Goal: Communication & Community: Answer question/provide support

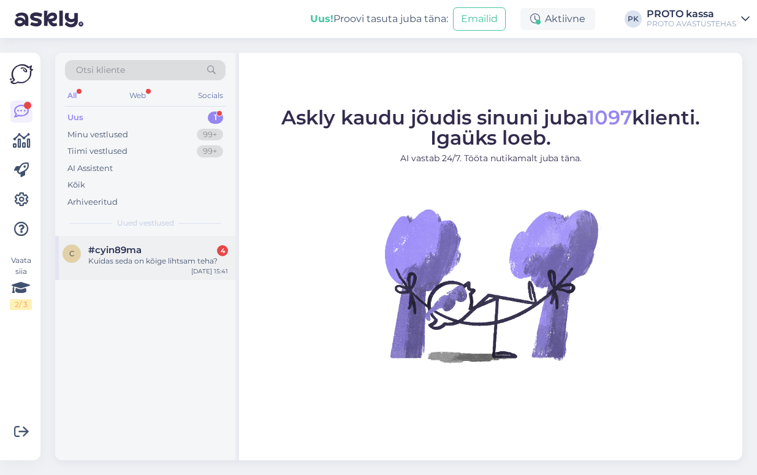
click at [124, 246] on span "#cyin89ma" at bounding box center [114, 249] width 53 height 11
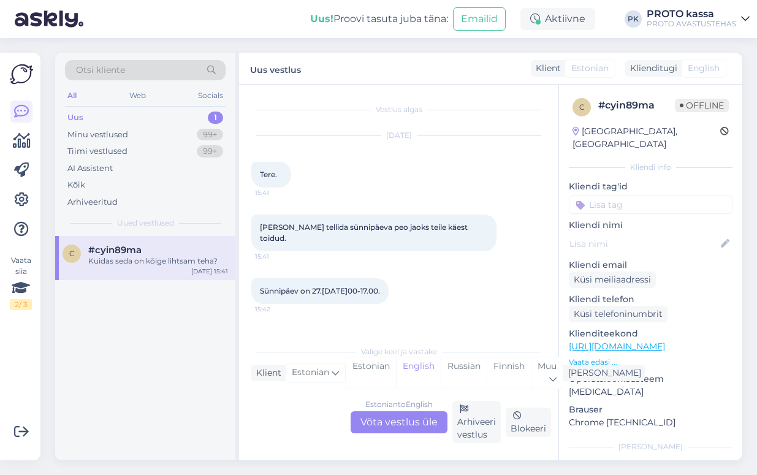
scroll to position [26, 0]
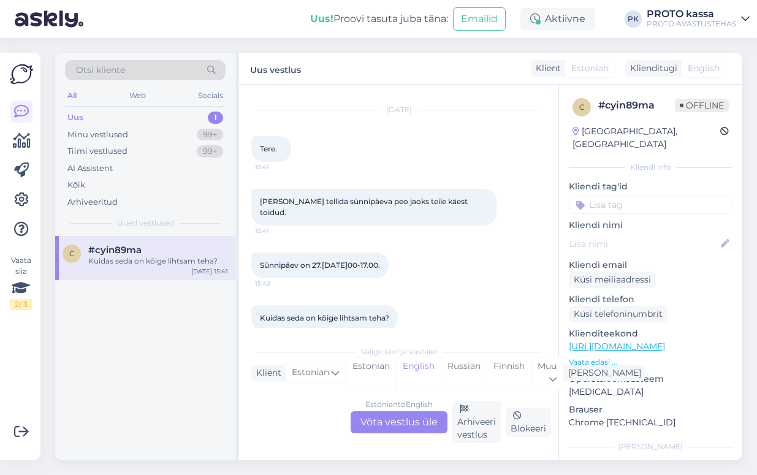
click at [420, 420] on div "Estonian to English Võta vestlus üle" at bounding box center [398, 422] width 97 height 22
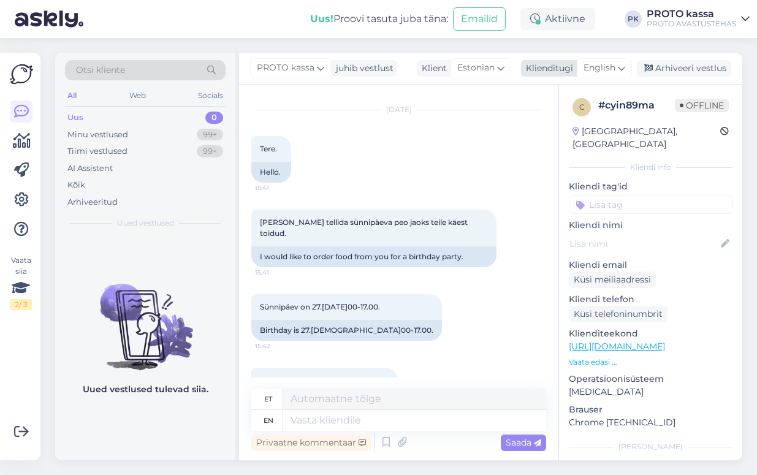
click at [608, 72] on span "English" at bounding box center [599, 67] width 32 height 13
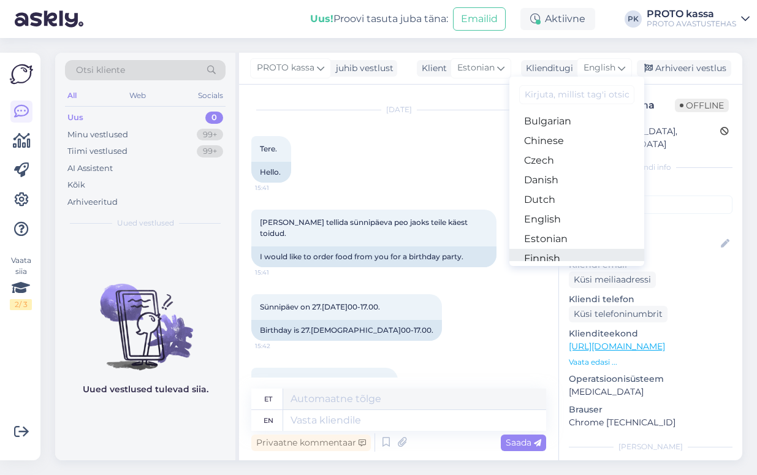
scroll to position [77, 0]
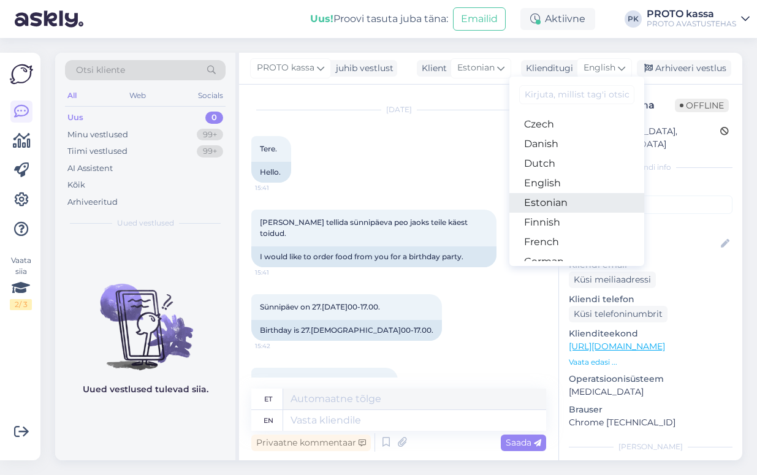
click at [555, 196] on link "Estonian" at bounding box center [576, 203] width 135 height 20
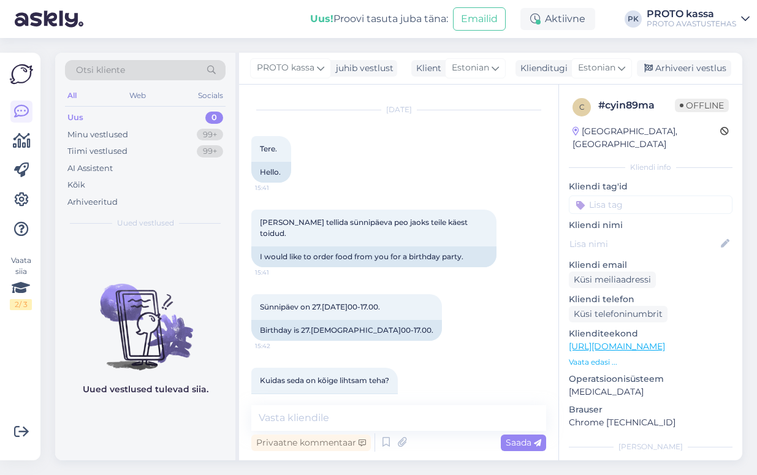
scroll to position [48, 0]
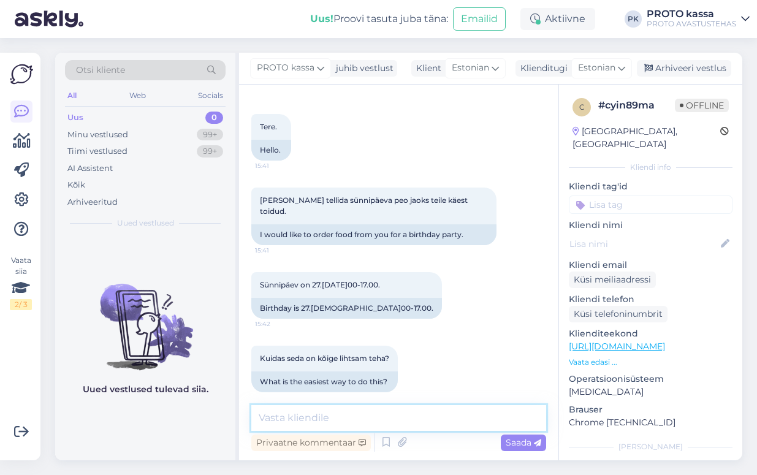
click at [311, 412] on textarea at bounding box center [398, 418] width 295 height 26
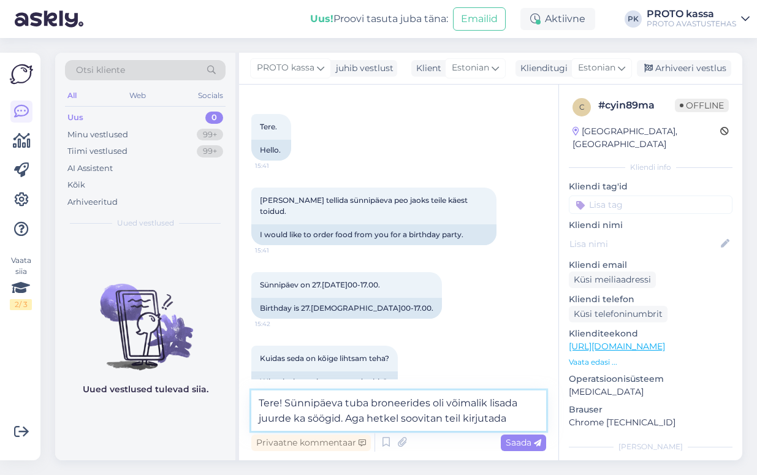
drag, startPoint x: 347, startPoint y: 417, endPoint x: 510, endPoint y: 418, distance: 163.0
click at [510, 418] on textarea "Tere! Sünnipäeva tuba broneerides oli võimalik lisada juurde ka söögid. Aga het…" at bounding box center [398, 410] width 295 height 40
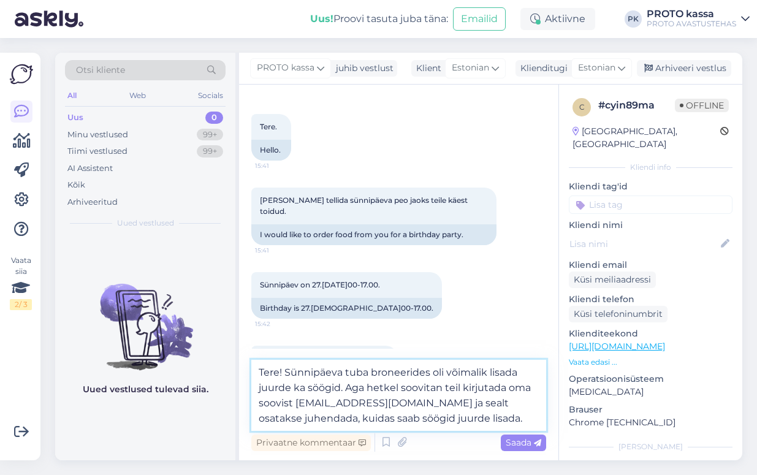
drag, startPoint x: 406, startPoint y: 400, endPoint x: 464, endPoint y: 432, distance: 66.4
click at [464, 432] on div "Tere! Sünnipäeva tuba broneerides oli võimalik lisada juurde ka söögid. Aga het…" at bounding box center [398, 407] width 295 height 94
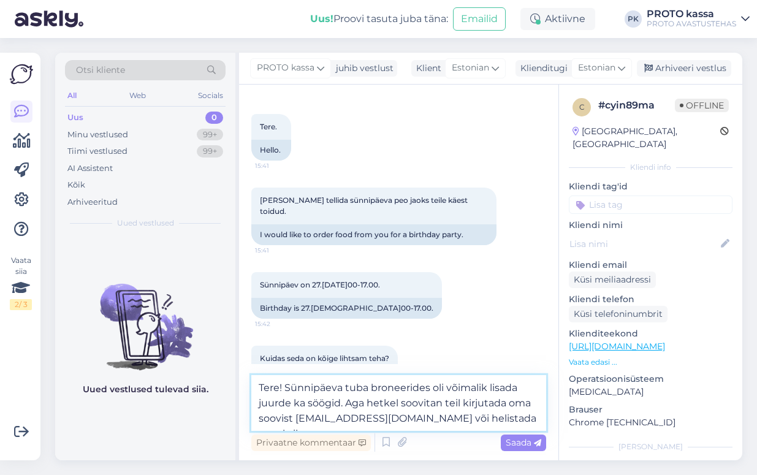
paste textarea "627 6660"
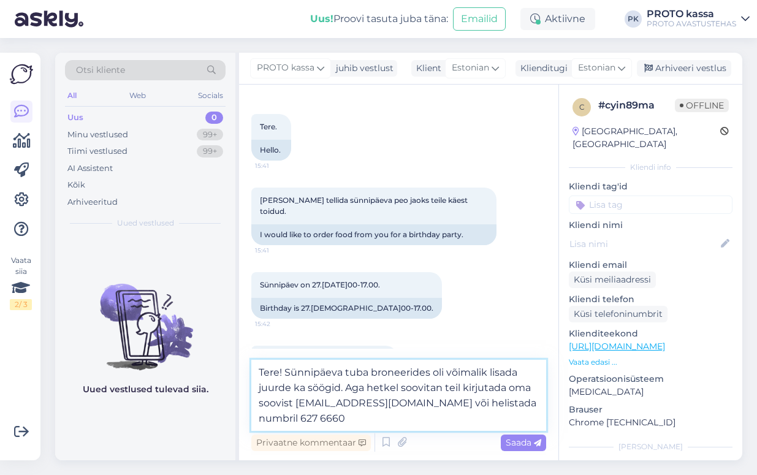
drag, startPoint x: 414, startPoint y: 402, endPoint x: 420, endPoint y: 399, distance: 6.3
click at [415, 400] on textarea "Tere! Sünnipäeva tuba broneerides oli võimalik lisada juurde ka söögid. Aga het…" at bounding box center [398, 395] width 295 height 71
drag, startPoint x: 502, startPoint y: 400, endPoint x: 556, endPoint y: 406, distance: 53.7
click at [503, 400] on textarea "Tere! Sünnipäeva tuba broneerides oli võimalik lisada juurde ka söögid. Aga het…" at bounding box center [398, 395] width 295 height 71
click at [322, 414] on textarea "Tere! Sünnipäeva tuba broneerides oli võimalik lisada juurde ka söögid. Aga het…" at bounding box center [398, 395] width 295 height 71
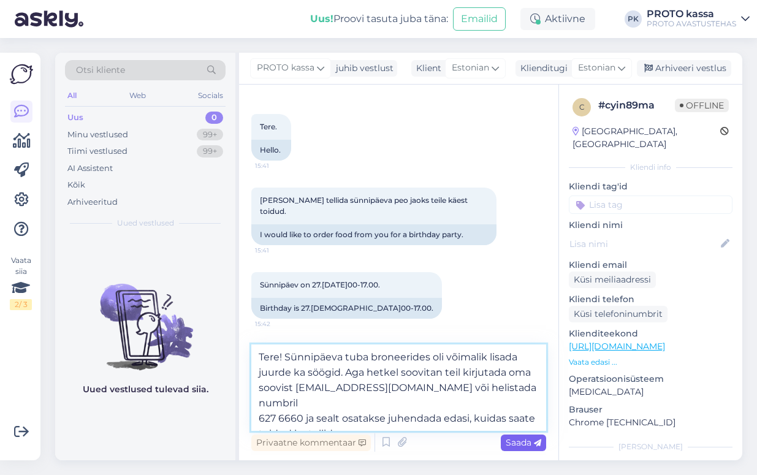
type textarea "Tere! Sünnipäeva tuba broneerides oli võimalik lisada juurde ka söögid. Aga het…"
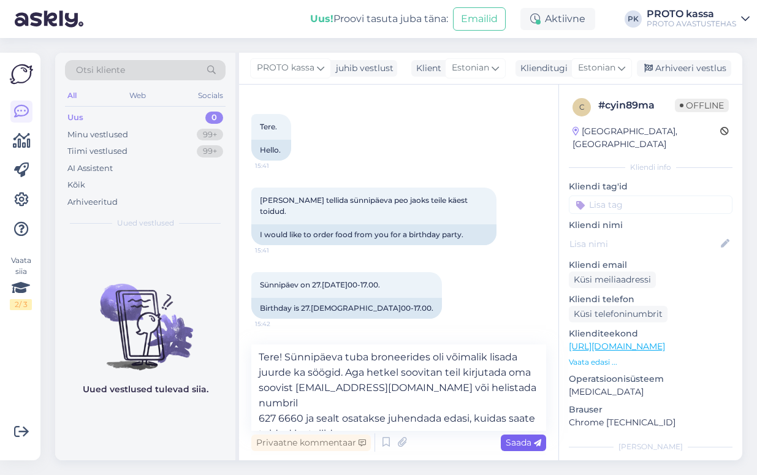
click at [517, 439] on span "Saada" at bounding box center [524, 442] width 36 height 11
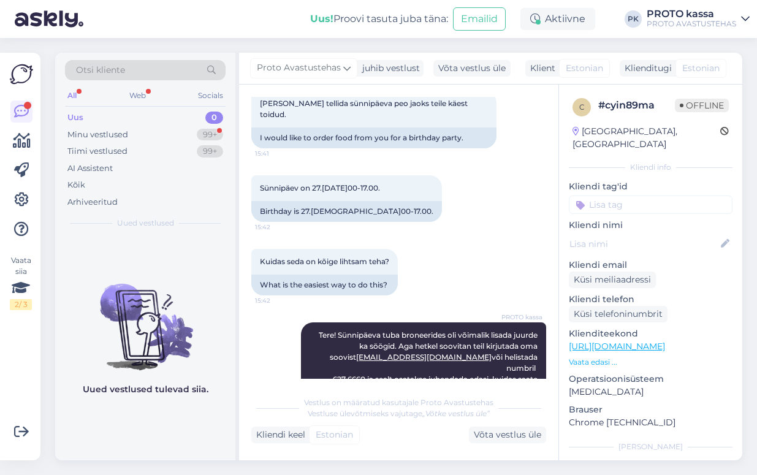
scroll to position [298, 0]
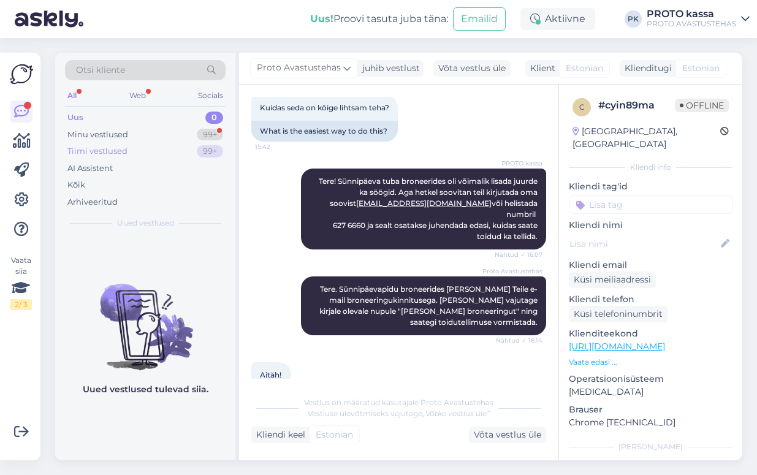
click at [78, 144] on div "Tiimi vestlused 99+" at bounding box center [145, 151] width 161 height 17
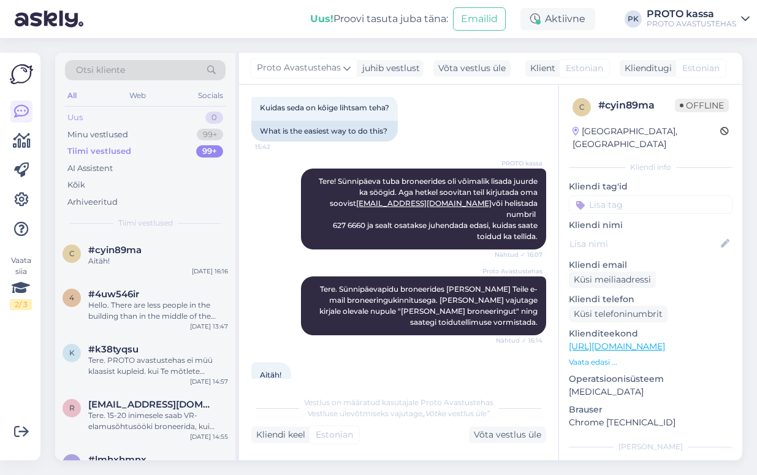
click at [80, 116] on div "Uus" at bounding box center [74, 118] width 15 height 12
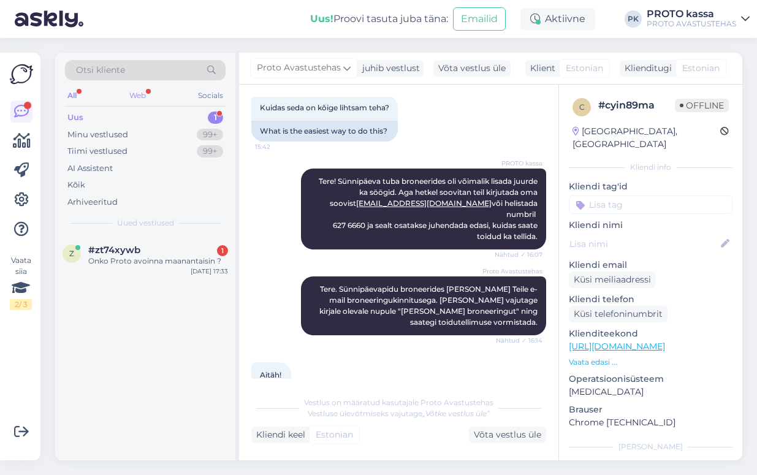
click at [129, 93] on div "Web" at bounding box center [137, 96] width 21 height 16
click at [104, 251] on span "#zt74xywb" at bounding box center [114, 249] width 52 height 11
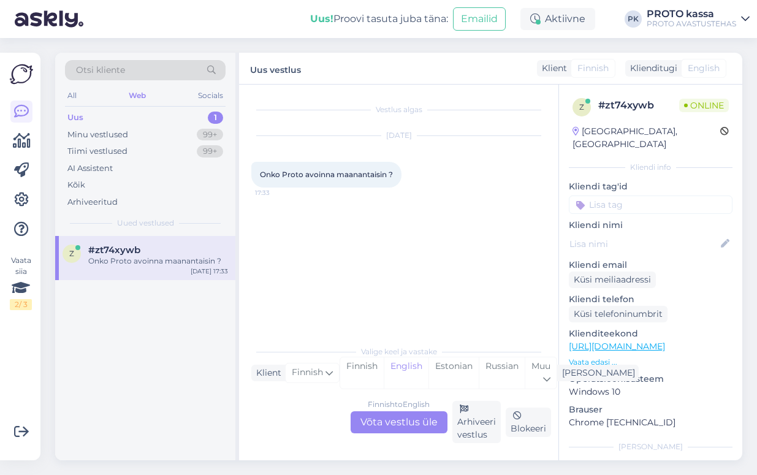
click at [408, 420] on div "Finnish to English Võta vestlus üle" at bounding box center [398, 422] width 97 height 22
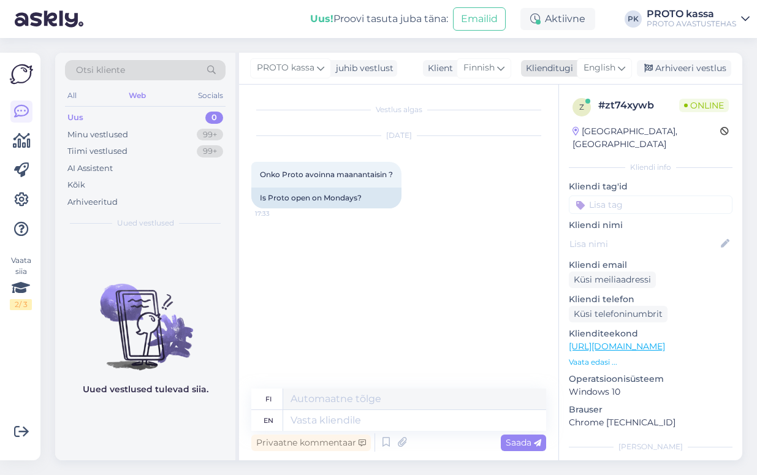
click at [624, 69] on icon at bounding box center [621, 67] width 7 height 13
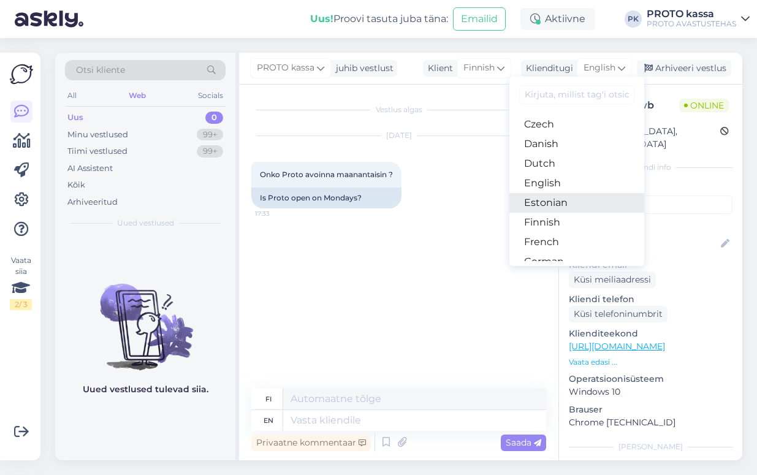
drag, startPoint x: 577, startPoint y: 206, endPoint x: 570, endPoint y: 200, distance: 8.7
click at [577, 206] on link "Estonian" at bounding box center [576, 203] width 135 height 20
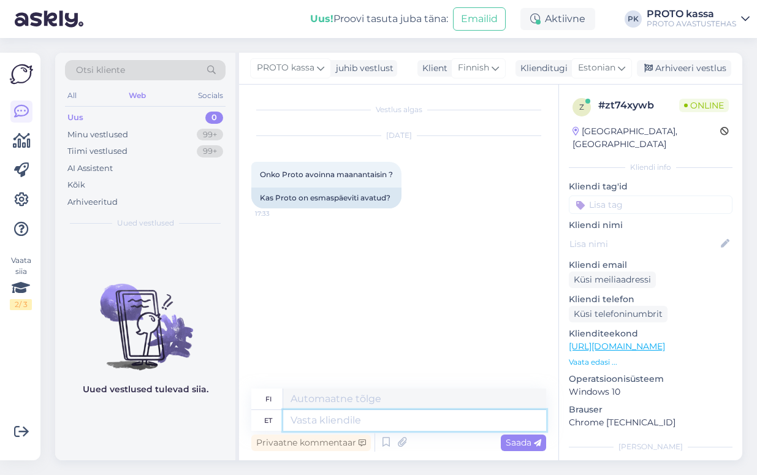
click at [316, 412] on textarea at bounding box center [414, 420] width 263 height 21
type textarea "Tere!"
type textarea "Hei!"
type textarea "Tere! Proto pmn"
type textarea "Hei! Proto"
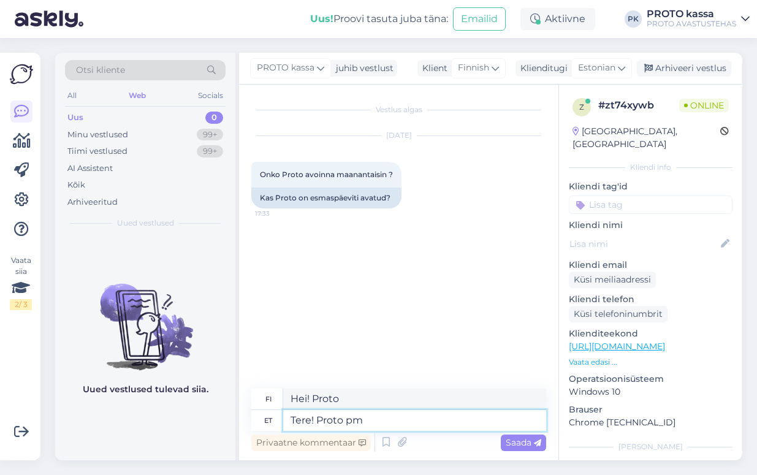
type textarea "Tere! Proto p"
type textarea "Hei! Proto pmn"
type textarea "Tere! Proto"
type textarea "Hei! Proto"
type textarea "Tere! Proto on"
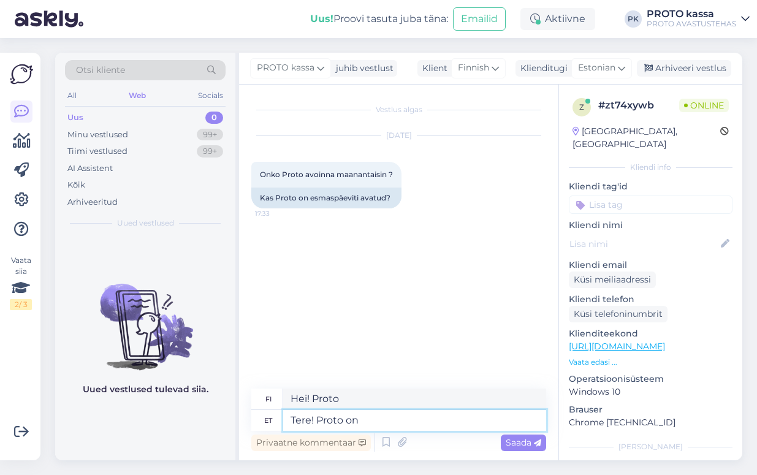
type textarea "Hei! Proto on"
type textarea "Tere! Proto on suletid e"
type textarea "Hei! Proto on suljettu."
type textarea "Tere! Proto on suletud esmaspäeviti"
type textarea "Hei! Proto on suljettu maanantaisin"
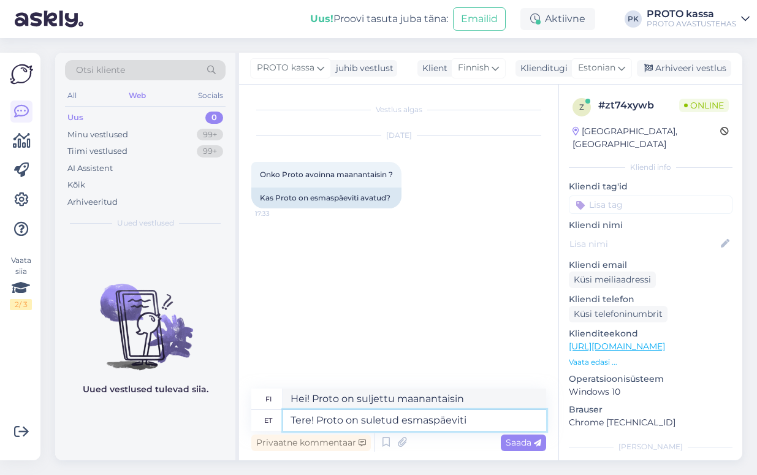
drag, startPoint x: 357, startPoint y: 418, endPoint x: 472, endPoint y: 423, distance: 115.9
click at [472, 423] on textarea "Tere! Proto on suletud esmaspäeviti" at bounding box center [414, 420] width 263 height 21
type textarea "Tere! Proto onesmaspäeviti su"
type textarea "Hei! Proto maanantaisin"
type textarea "Tere! Proto onesmaspäeviti suletud"
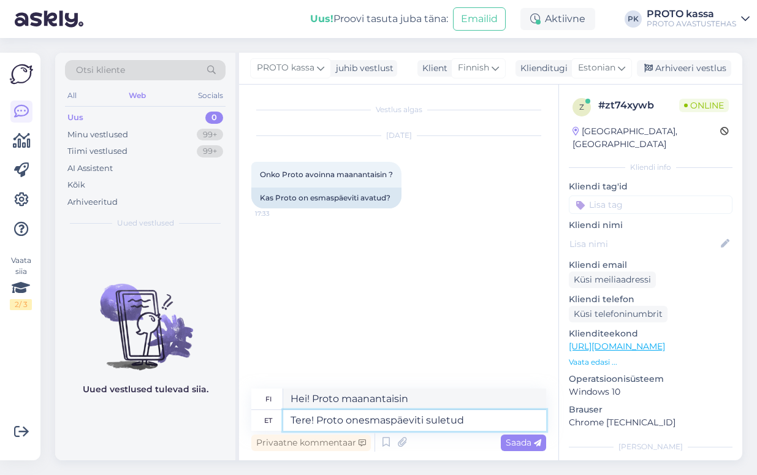
type textarea "Hei! Proto on suljettu maanantaisin."
drag, startPoint x: 357, startPoint y: 421, endPoint x: 549, endPoint y: 417, distance: 192.4
click at [357, 420] on textarea "Tere! Proto onesmaspäeviti suletud" at bounding box center [414, 420] width 263 height 21
type textarea "Tere! Proto on esmaspäeviti suletud"
type textarea "Hei! Proto on suljettu maanantaisin"
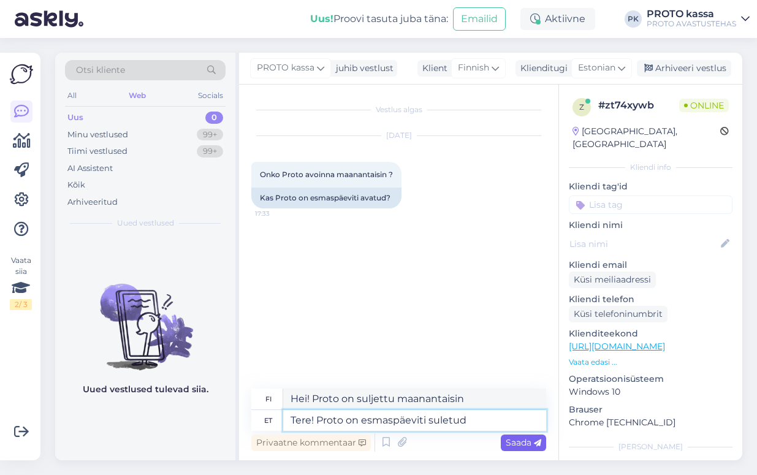
type textarea "Tere! Proto on esmaspäeviti suletud"
click at [515, 443] on span "Saada" at bounding box center [524, 442] width 36 height 11
